Goal: Navigation & Orientation: Go to known website

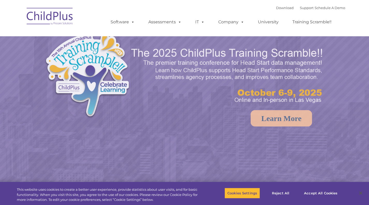
select select "MEDIUM"
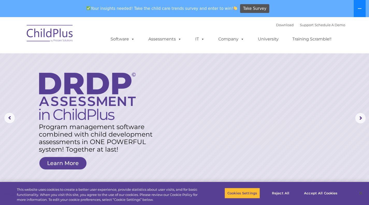
click at [359, 5] on button at bounding box center [360, 8] width 12 height 17
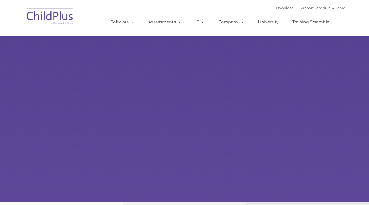
type input ""
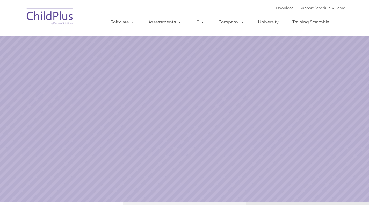
select select "MEDIUM"
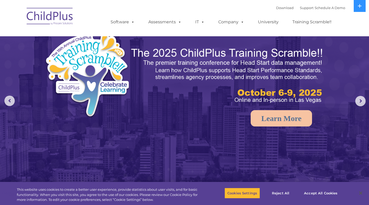
click at [45, 13] on img at bounding box center [50, 17] width 52 height 26
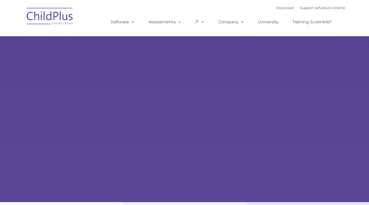
select select "MEDIUM"
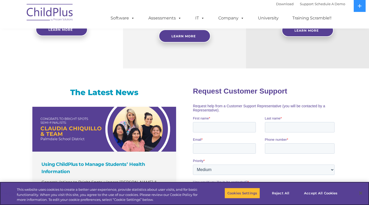
scroll to position [276, 0]
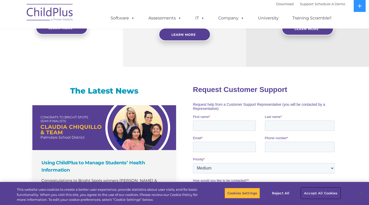
click at [322, 194] on button "Accept All Cookies" at bounding box center [320, 193] width 39 height 11
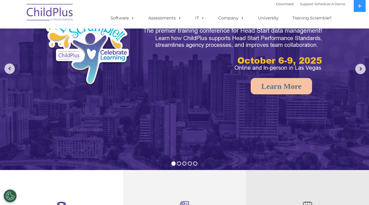
scroll to position [0, 0]
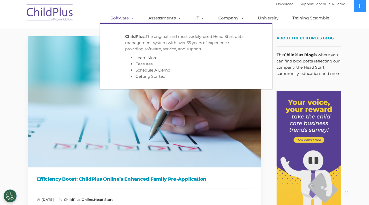
click at [134, 18] on span at bounding box center [132, 18] width 6 height 5
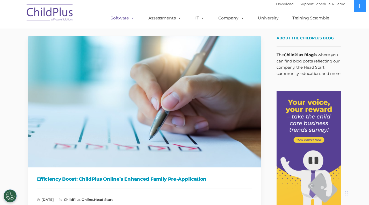
click at [134, 18] on span at bounding box center [132, 18] width 6 height 5
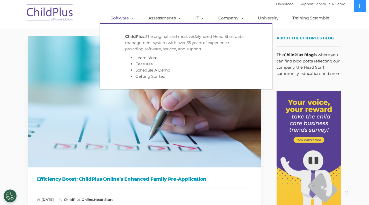
click at [134, 18] on span at bounding box center [132, 18] width 6 height 5
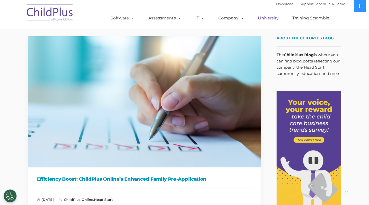
click at [270, 17] on link "University" at bounding box center [268, 18] width 31 height 10
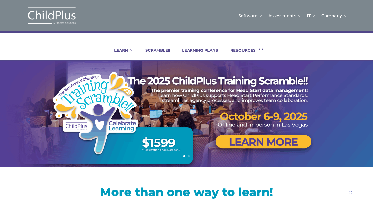
click at [51, 13] on img at bounding box center [52, 15] width 52 height 19
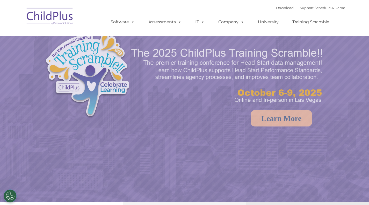
select select "MEDIUM"
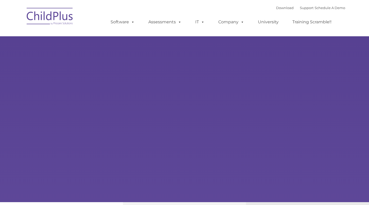
type input ""
select select "MEDIUM"
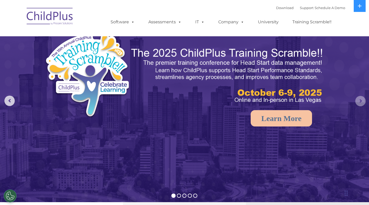
click at [361, 100] on rs-arrow at bounding box center [360, 101] width 10 height 10
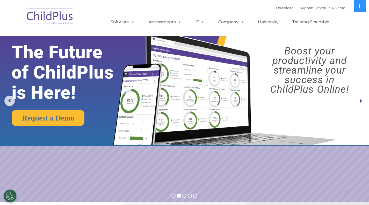
click at [361, 102] on rs-arrow at bounding box center [360, 101] width 10 height 10
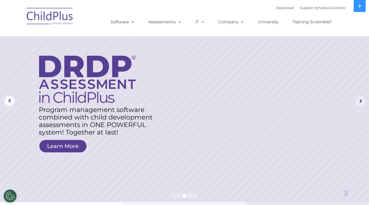
click at [361, 102] on rs-arrow at bounding box center [360, 101] width 10 height 10
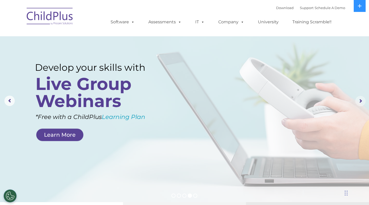
click at [361, 102] on rs-arrow at bounding box center [360, 101] width 10 height 10
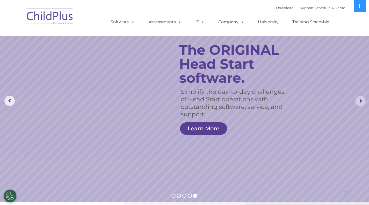
click at [361, 102] on rs-arrow at bounding box center [360, 101] width 10 height 10
